Goal: Task Accomplishment & Management: Complete application form

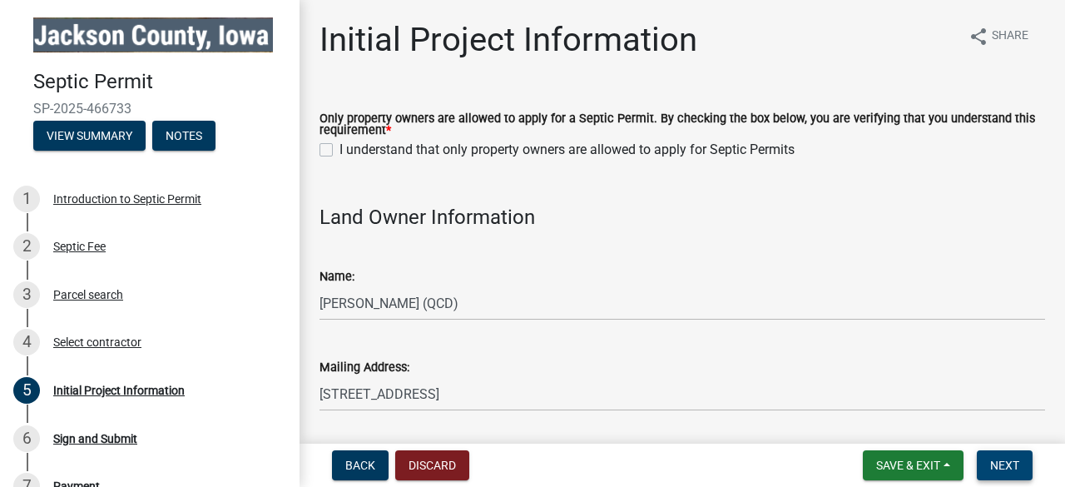
click at [1005, 470] on span "Next" at bounding box center [1004, 464] width 29 height 13
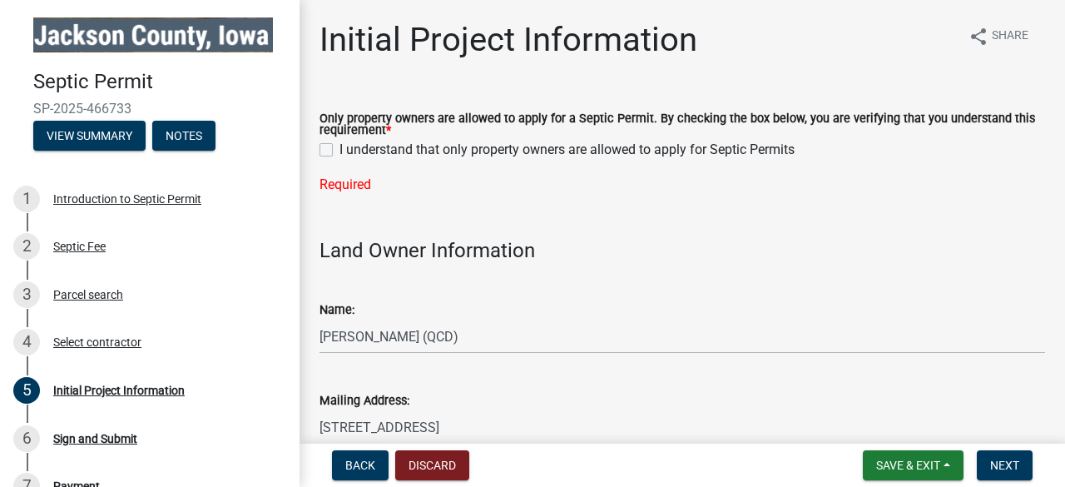
click at [339, 153] on label "I understand that only property owners are allowed to apply for Septic Permits" at bounding box center [566, 150] width 455 height 20
click at [339, 151] on input "I understand that only property owners are allowed to apply for Septic Permits" at bounding box center [344, 145] width 11 height 11
checkbox input "true"
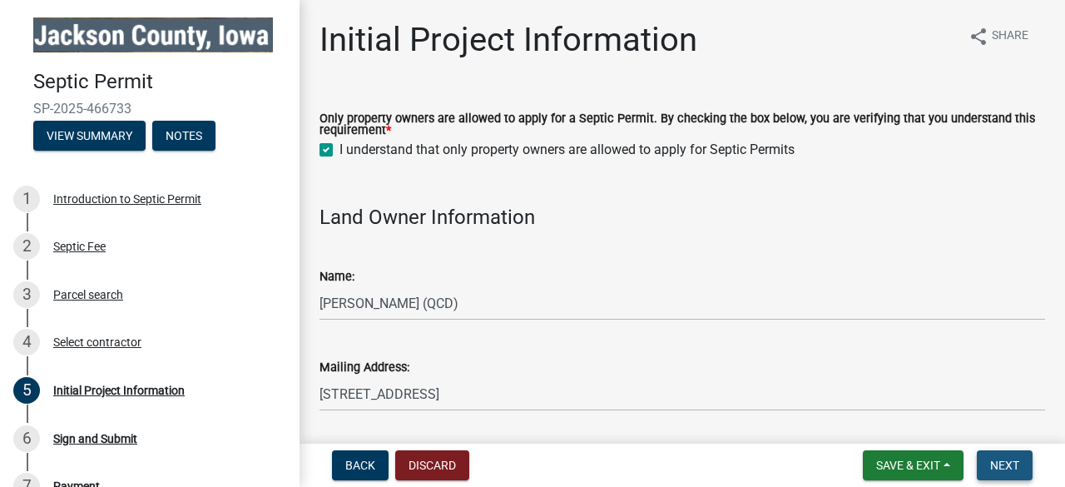
click at [1003, 470] on span "Next" at bounding box center [1004, 464] width 29 height 13
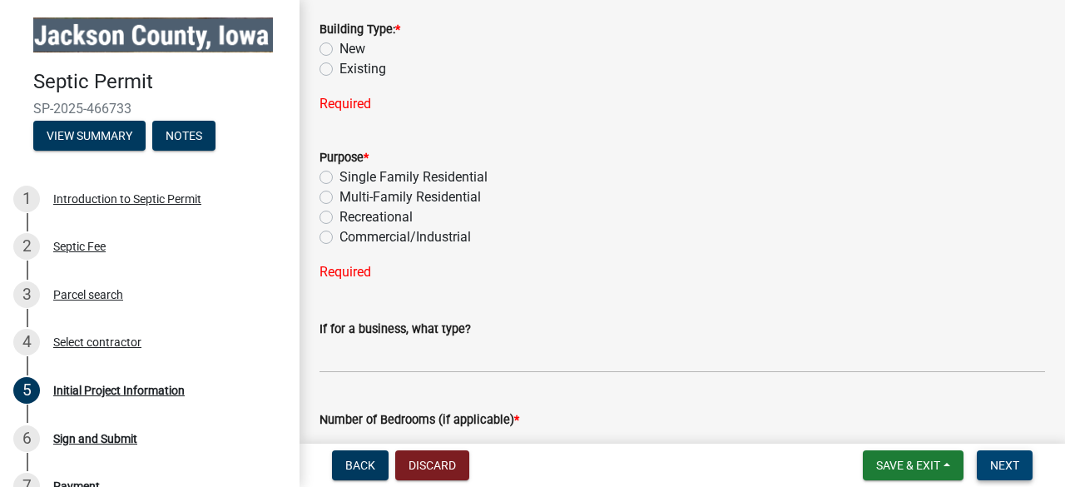
scroll to position [1287, 0]
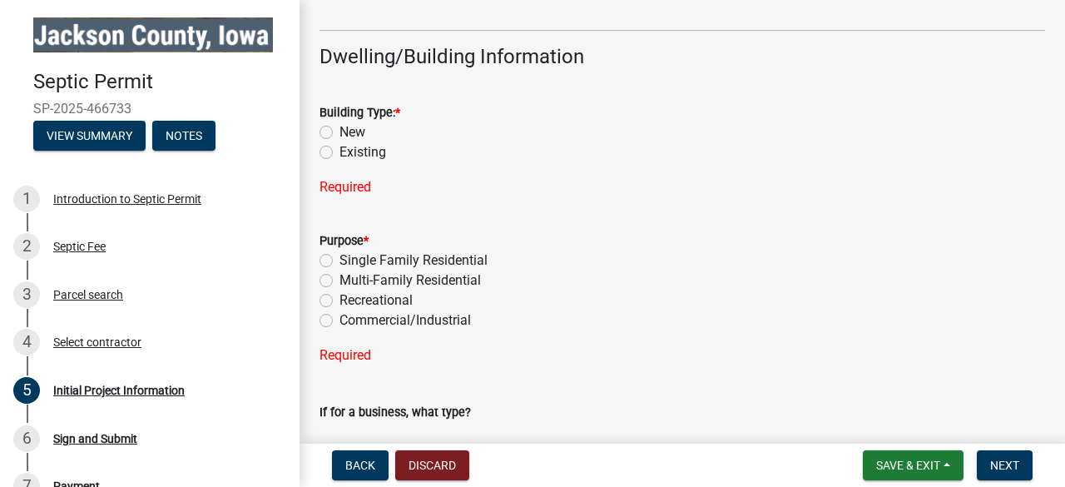
click at [339, 147] on label "Existing" at bounding box center [362, 152] width 47 height 20
click at [339, 147] on input "Existing" at bounding box center [344, 147] width 11 height 11
radio input "true"
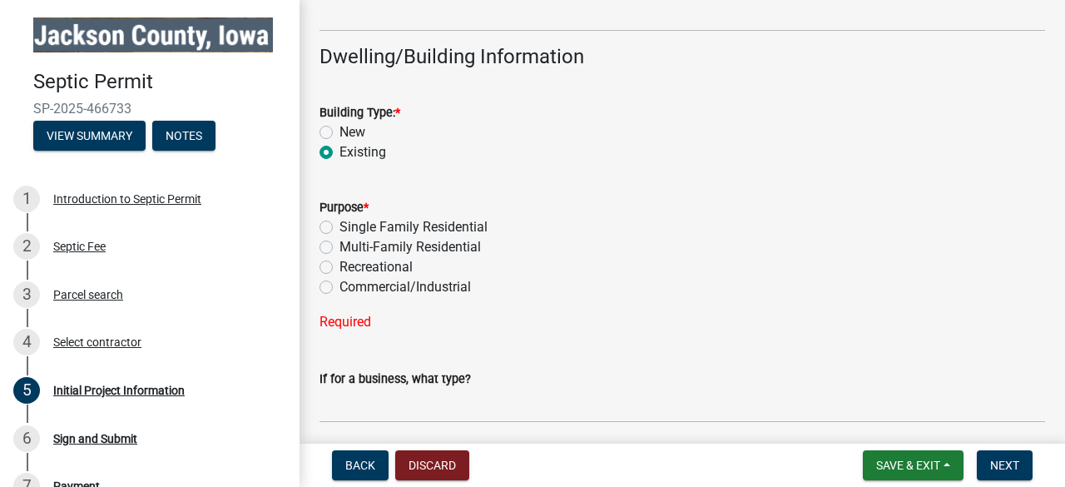
click at [339, 224] on label "Single Family Residential" at bounding box center [413, 227] width 148 height 20
click at [339, 224] on input "Single Family Residential" at bounding box center [344, 222] width 11 height 11
radio input "true"
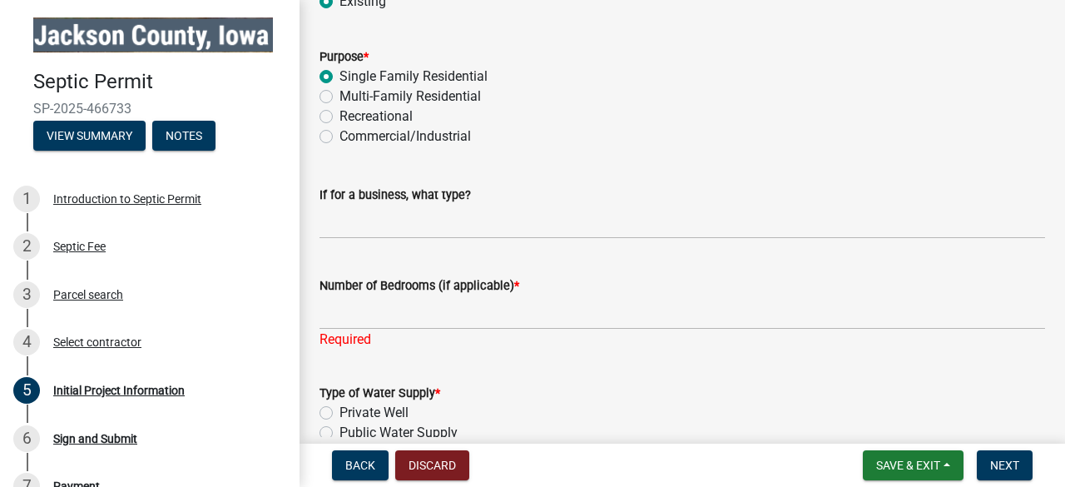
scroll to position [1454, 0]
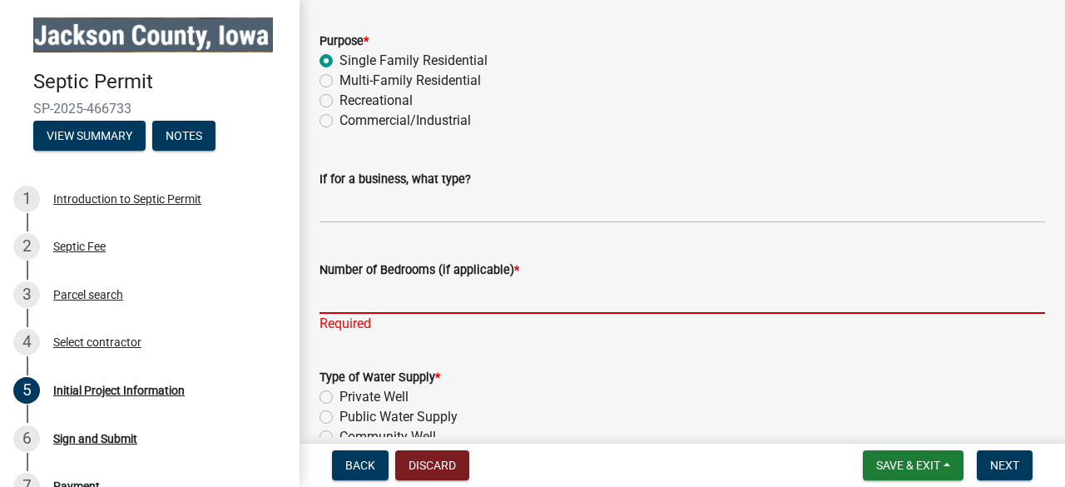
click at [424, 299] on input "Number of Bedrooms (if applicable) *" at bounding box center [683, 297] width 726 height 34
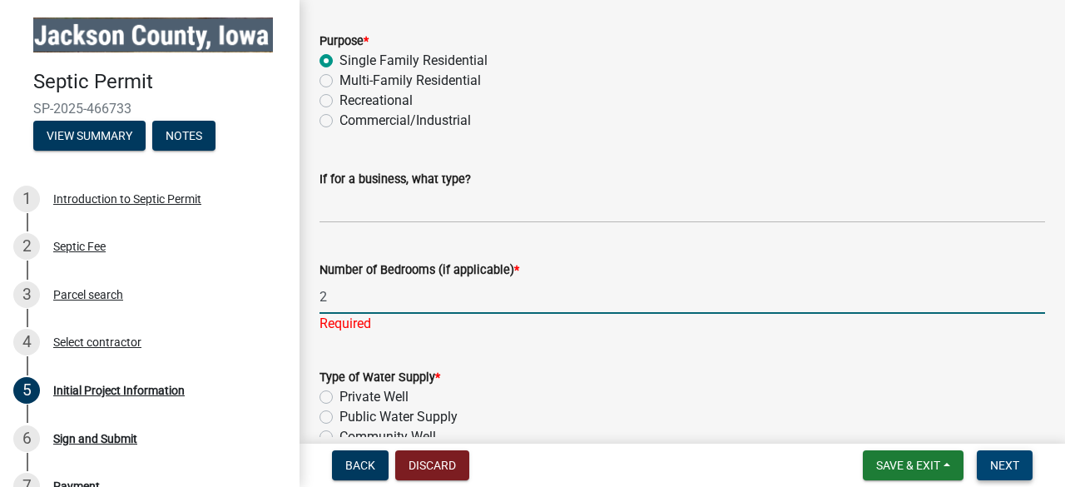
type input "2"
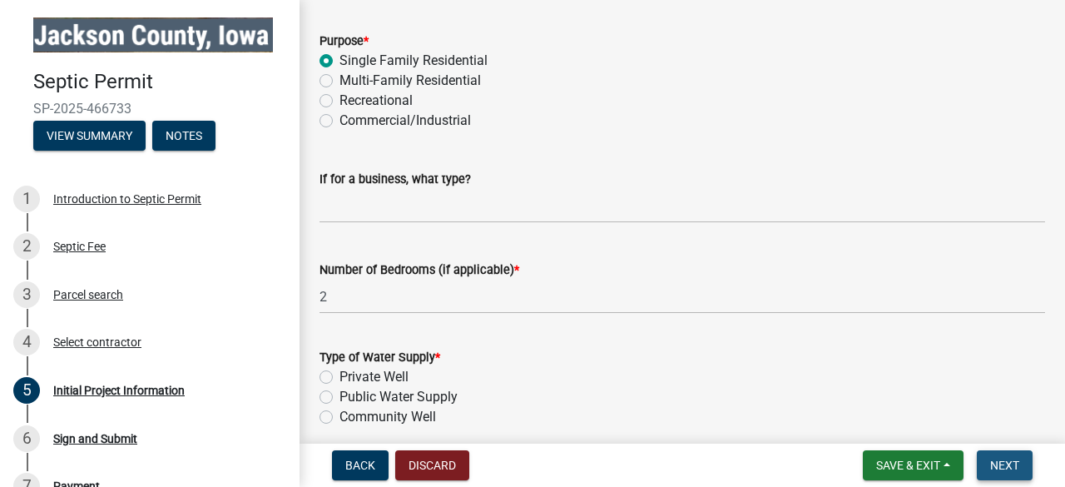
click at [995, 465] on span "Next" at bounding box center [1004, 464] width 29 height 13
click at [339, 379] on label "Private Well" at bounding box center [373, 377] width 69 height 20
click at [339, 378] on input "Private Well" at bounding box center [344, 372] width 11 height 11
radio input "true"
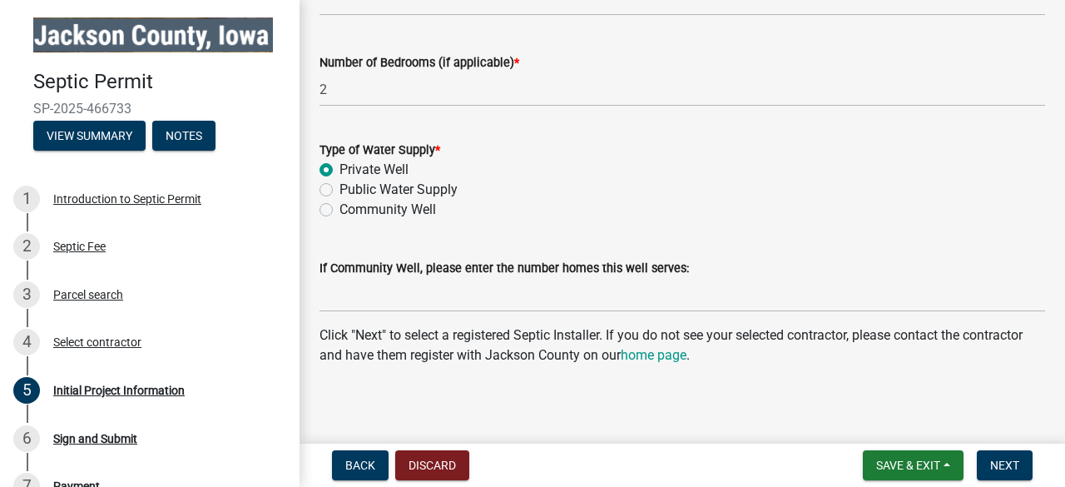
scroll to position [1667, 0]
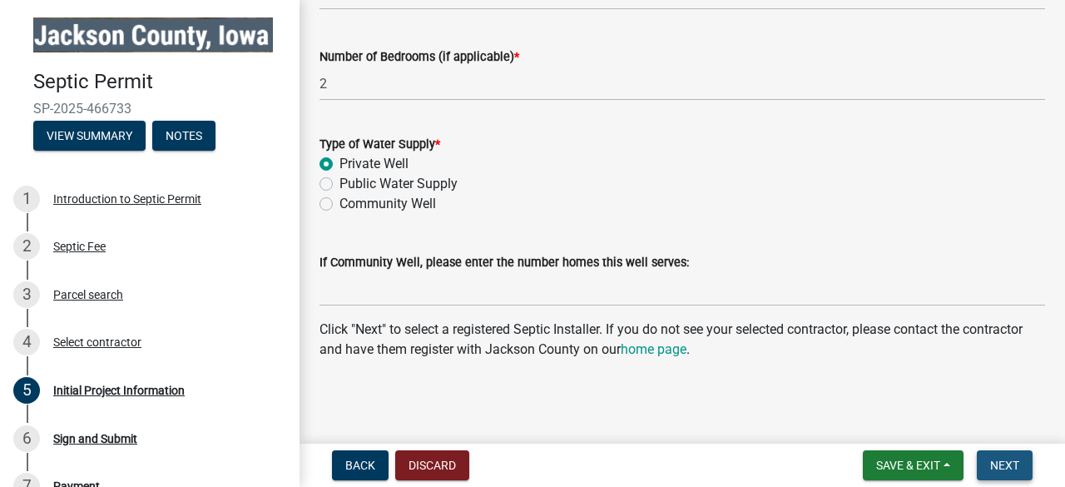
click at [1000, 463] on span "Next" at bounding box center [1004, 464] width 29 height 13
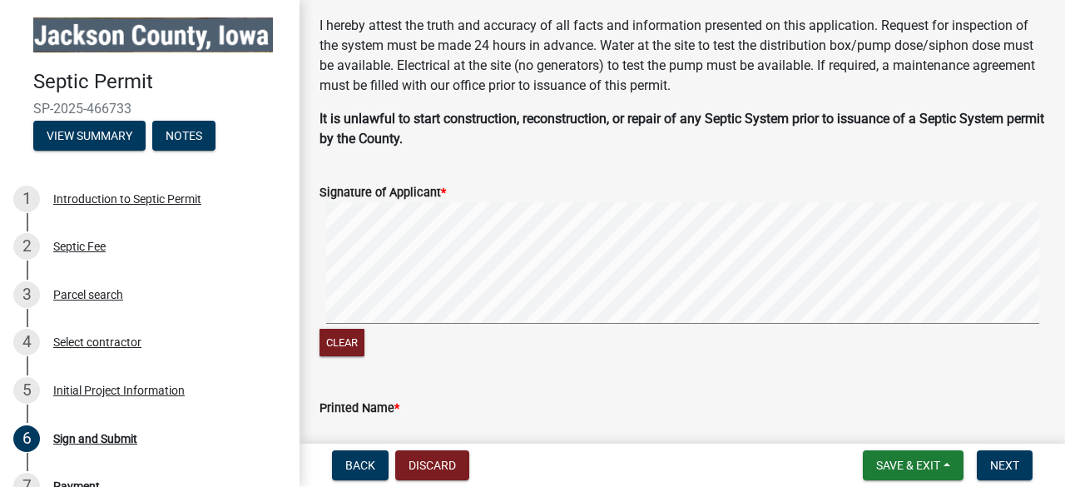
scroll to position [0, 0]
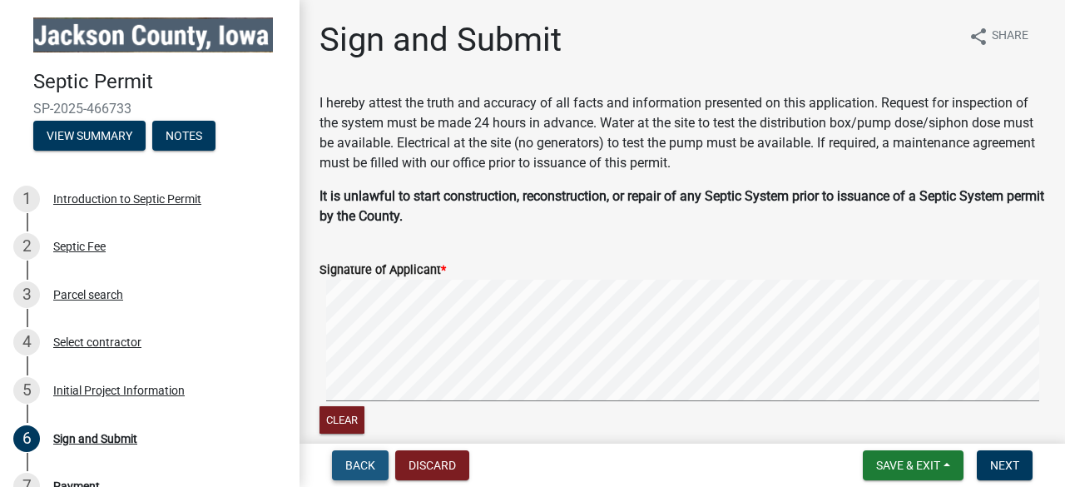
click at [359, 473] on button "Back" at bounding box center [360, 465] width 57 height 30
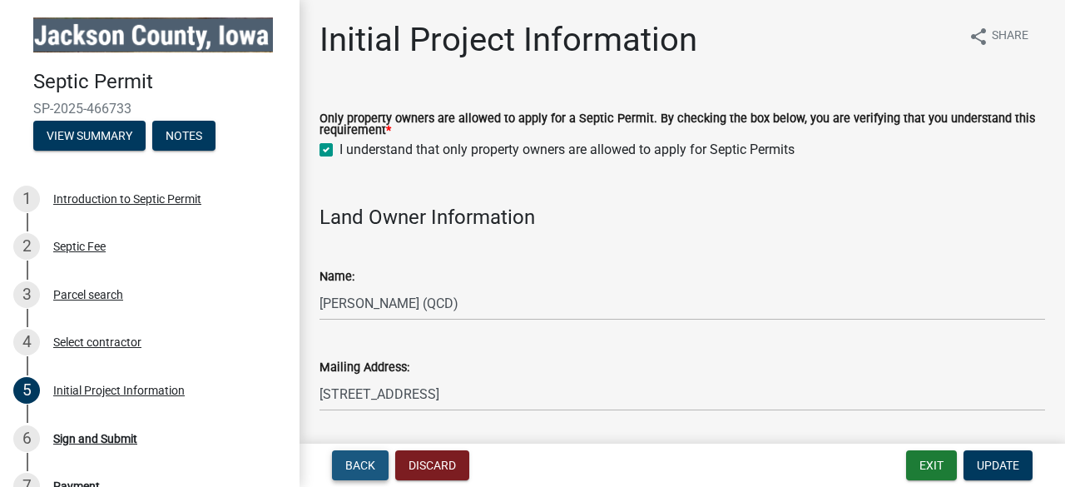
click at [361, 470] on span "Back" at bounding box center [360, 464] width 30 height 13
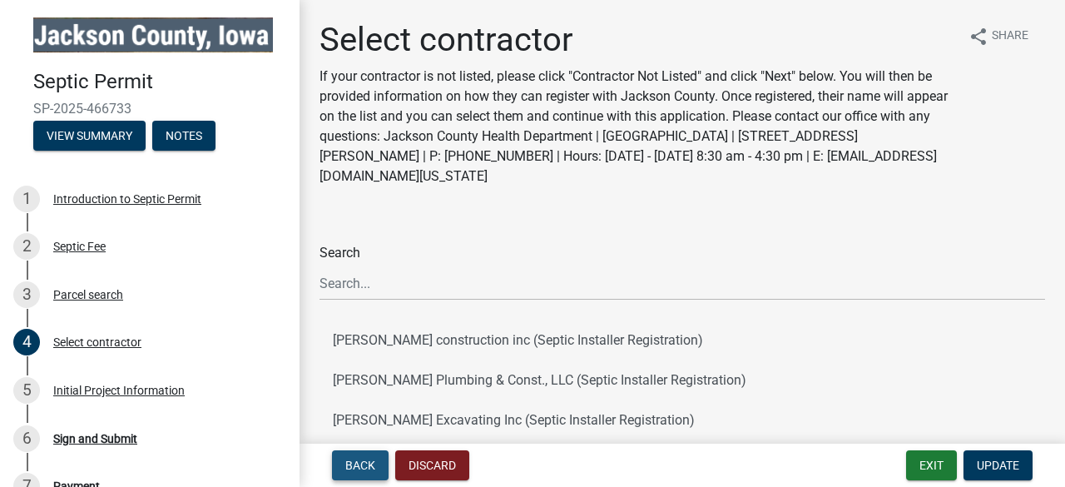
click at [361, 470] on span "Back" at bounding box center [360, 464] width 30 height 13
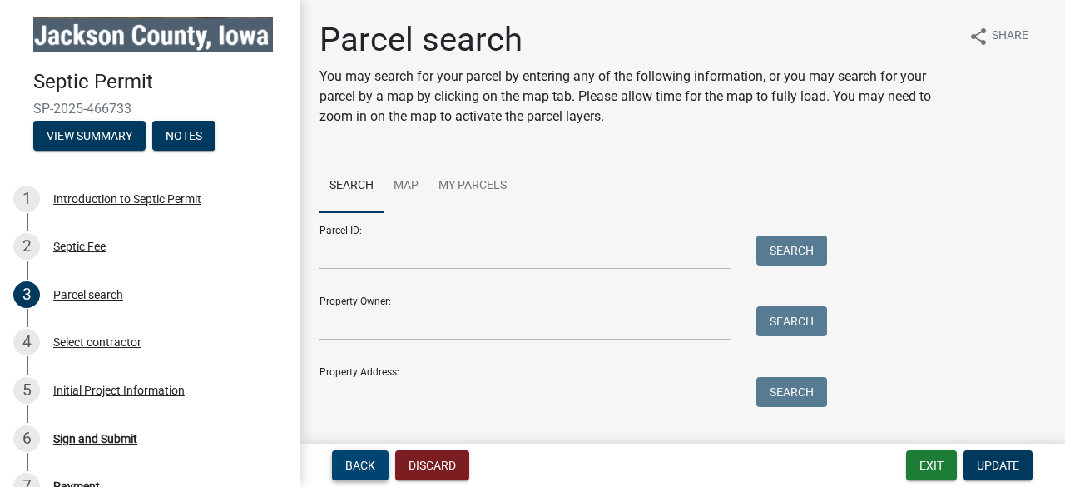
click at [361, 470] on span "Back" at bounding box center [360, 464] width 30 height 13
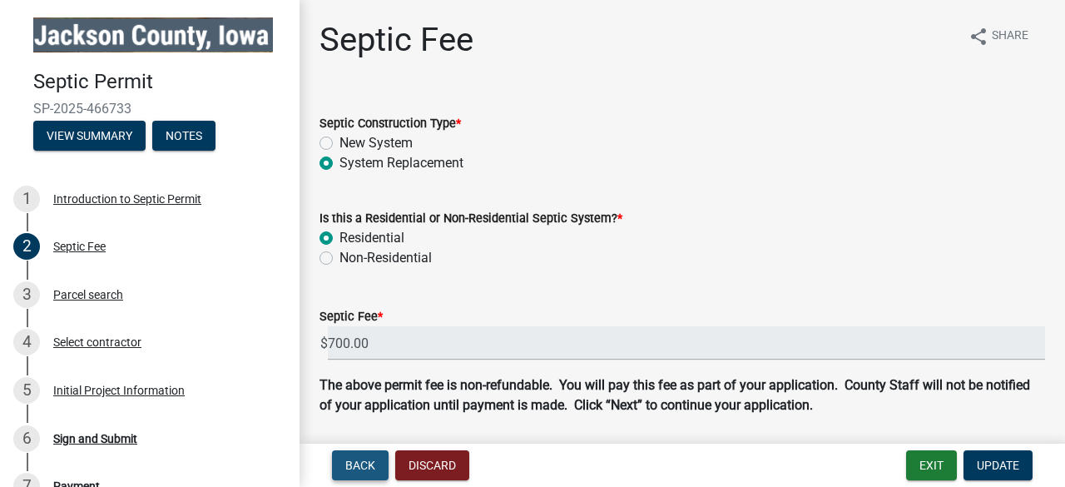
click at [361, 470] on span "Back" at bounding box center [360, 464] width 30 height 13
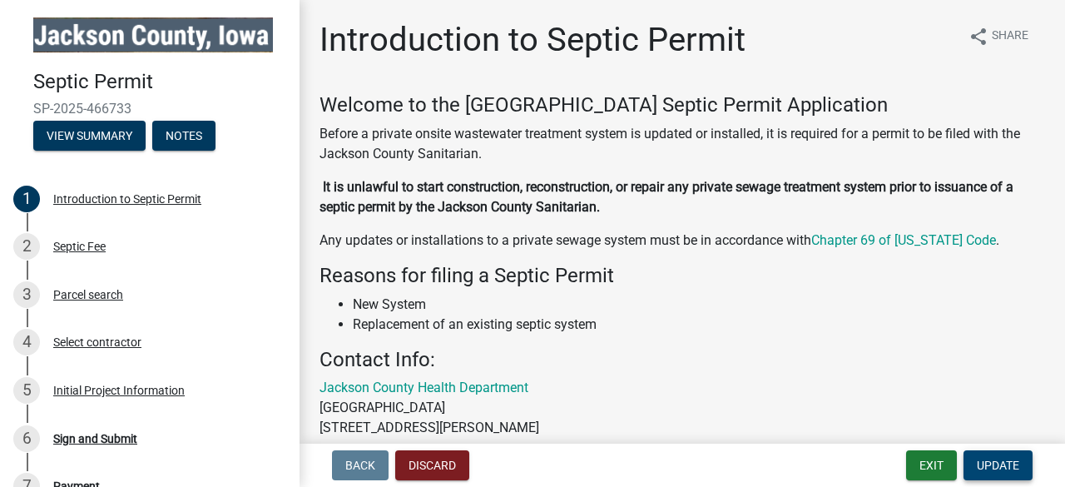
click at [1000, 463] on span "Update" at bounding box center [998, 464] width 42 height 13
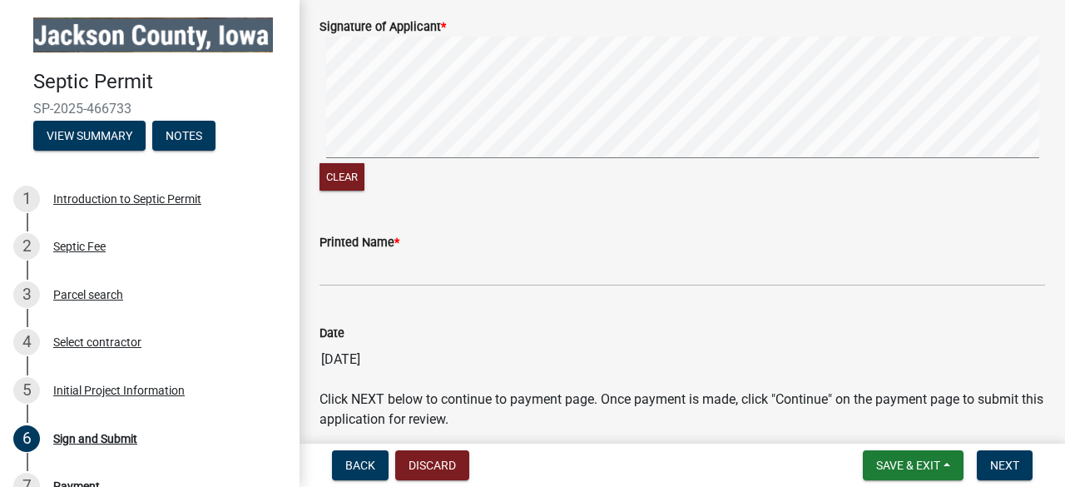
scroll to position [250, 0]
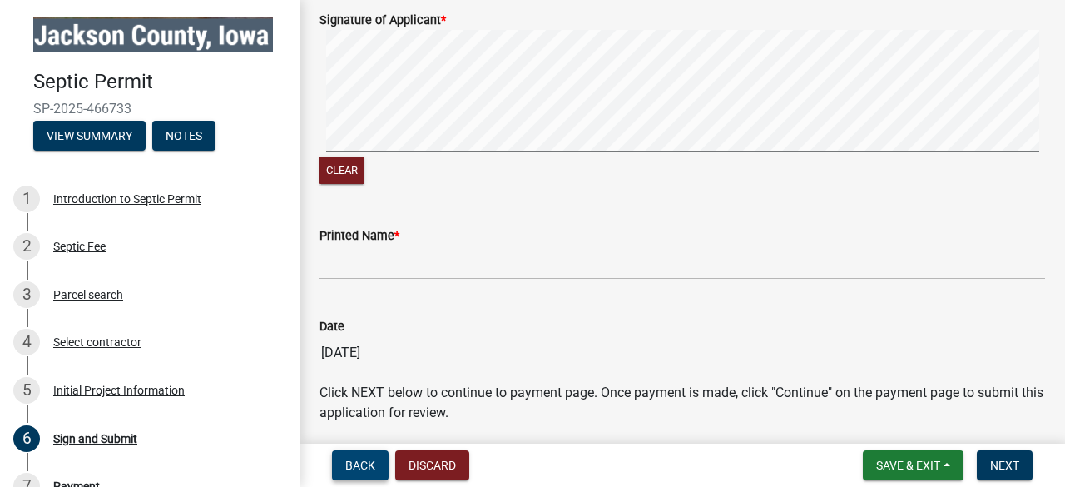
click at [364, 462] on span "Back" at bounding box center [360, 464] width 30 height 13
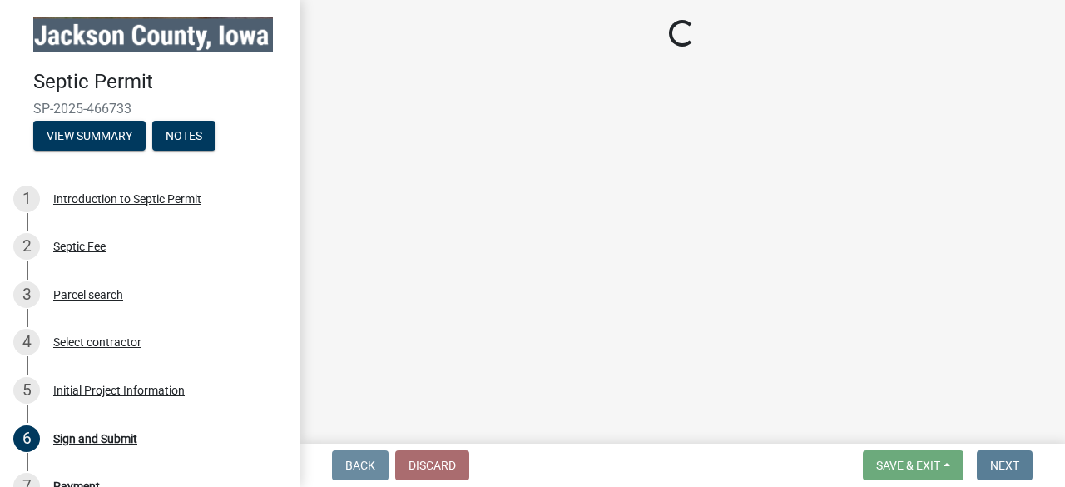
scroll to position [0, 0]
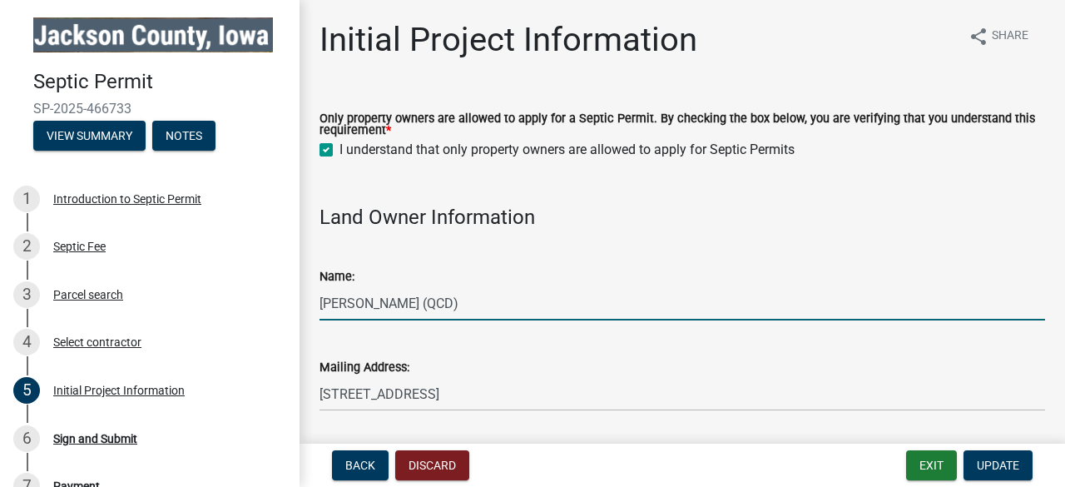
click at [446, 290] on input "[PERSON_NAME] (QCD)" at bounding box center [683, 303] width 726 height 34
drag, startPoint x: 497, startPoint y: 307, endPoint x: 557, endPoint y: 313, distance: 61.0
click at [557, 313] on input "[PERSON_NAME] (QCD)" at bounding box center [683, 303] width 726 height 34
